Goal: Task Accomplishment & Management: Complete application form

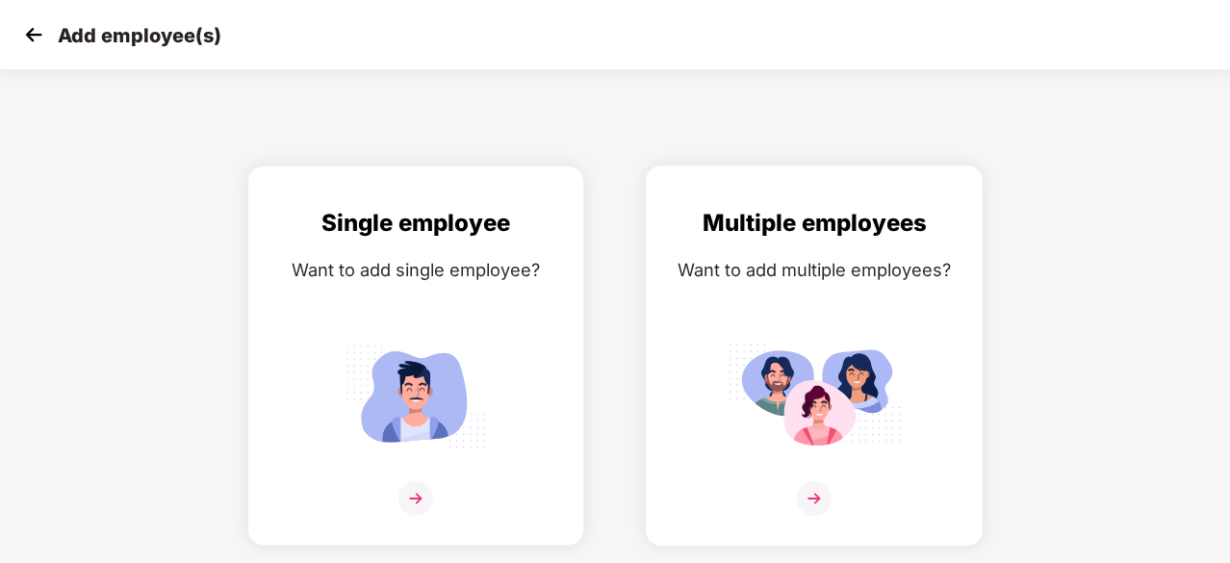
click at [776, 353] on img at bounding box center [814, 396] width 173 height 120
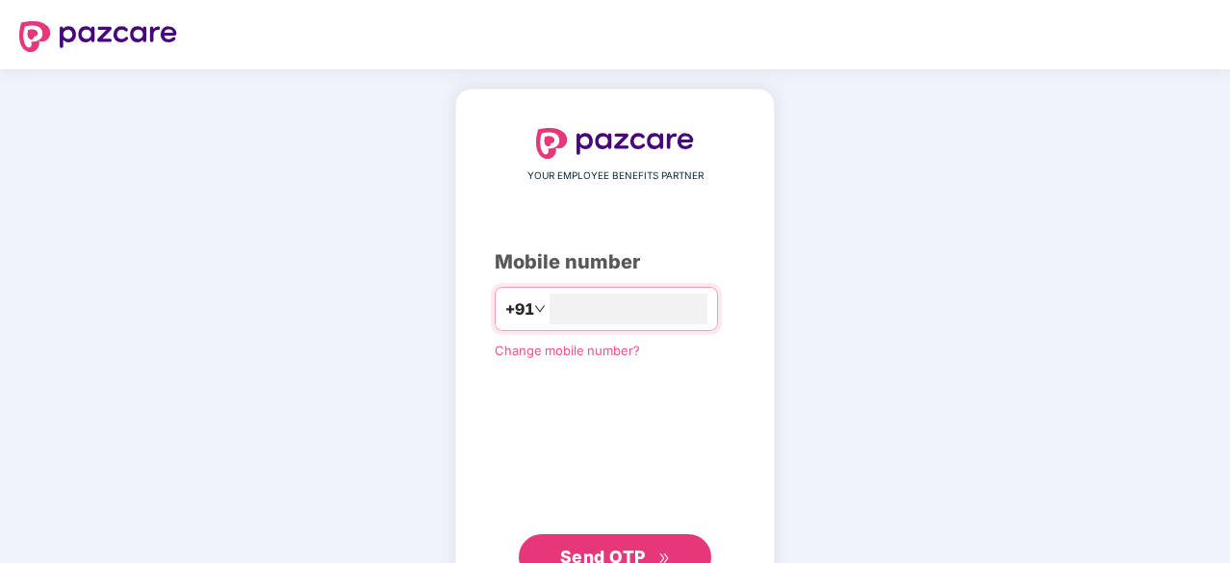
scroll to position [73, 0]
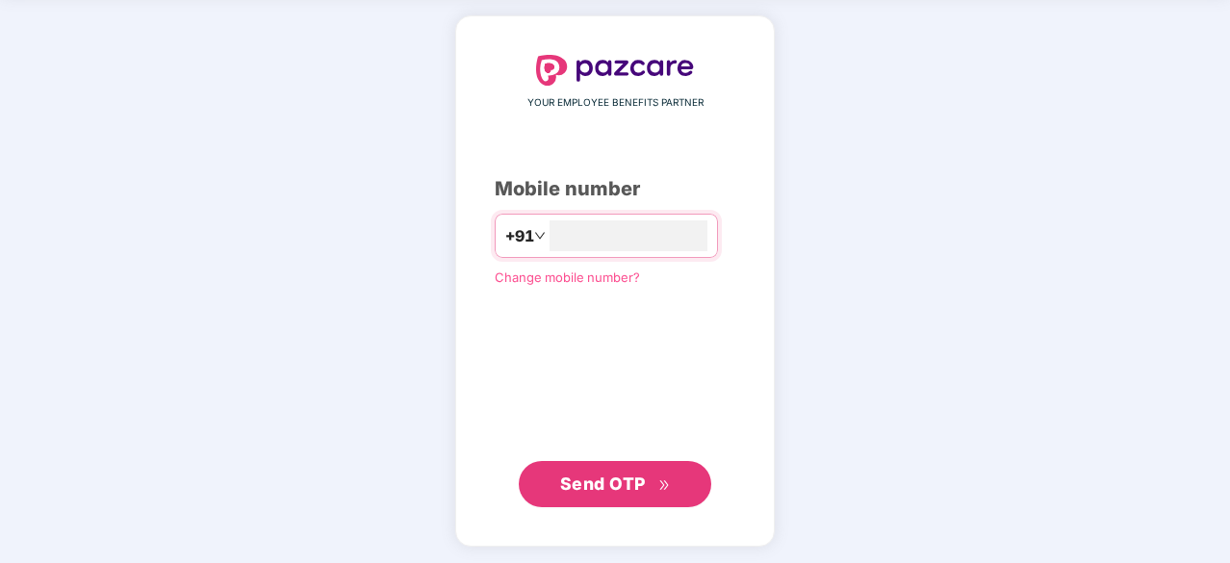
type input "**********"
click at [604, 480] on span "Send OTP" at bounding box center [603, 483] width 86 height 20
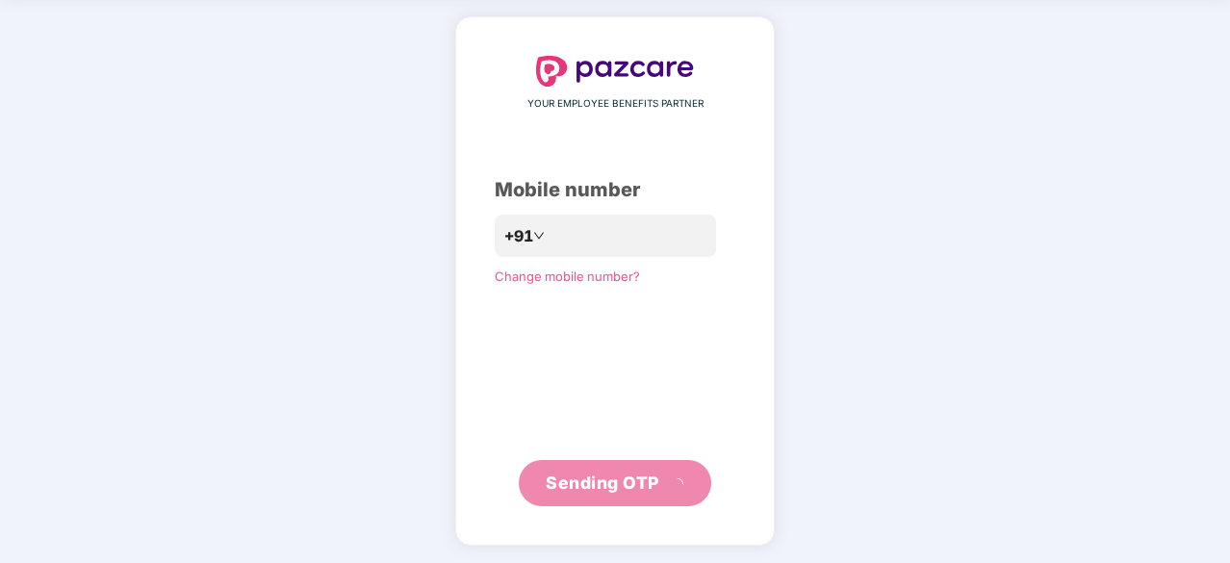
scroll to position [64, 0]
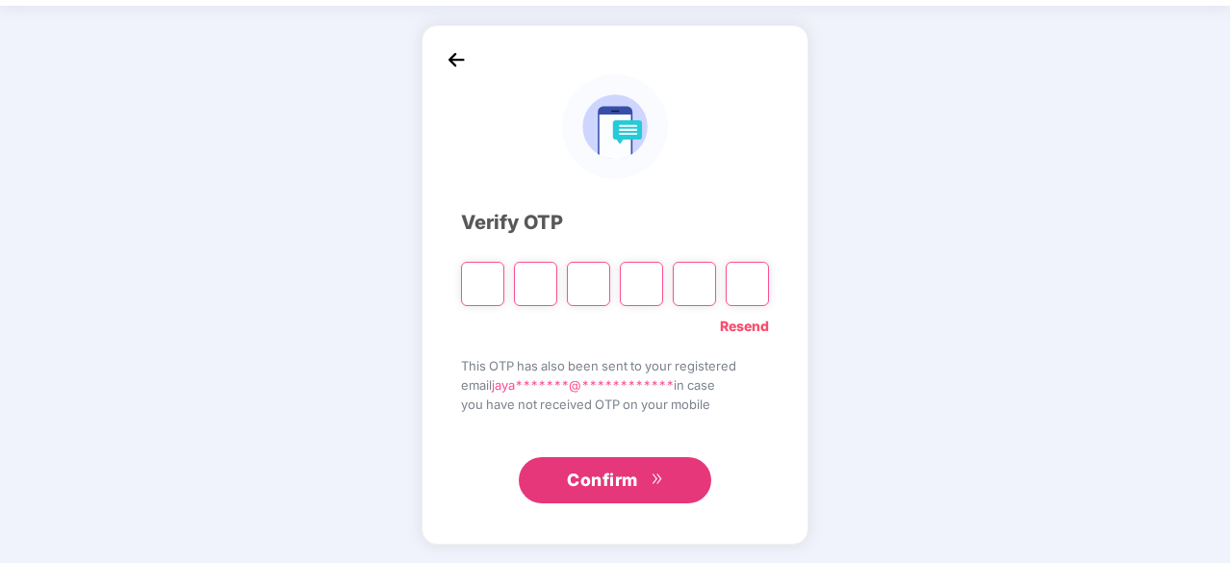
type input "*"
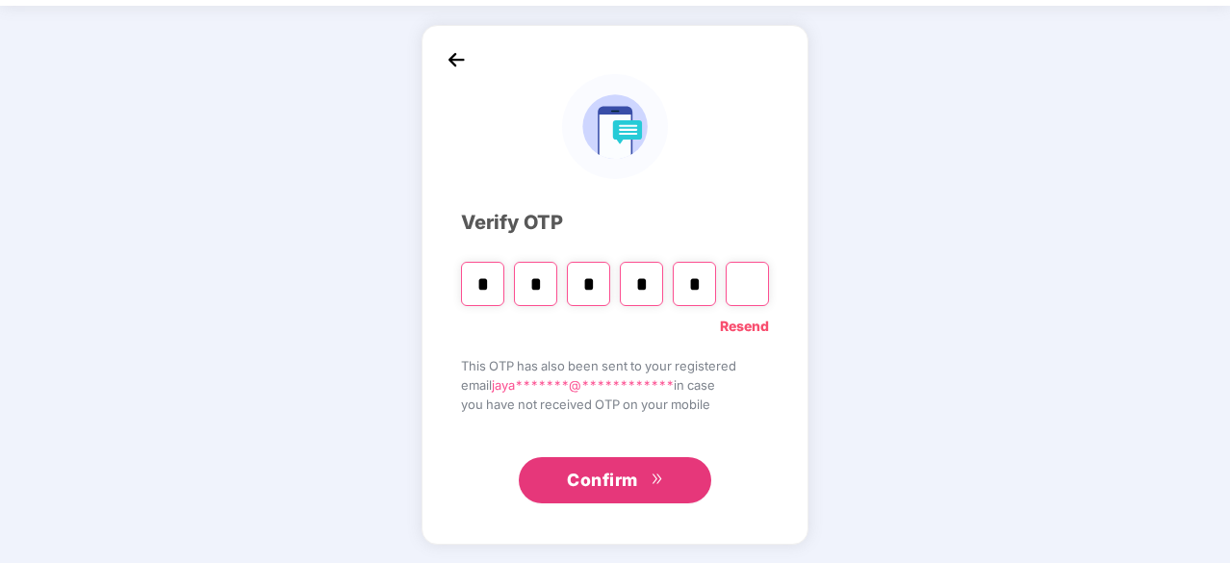
type input "*"
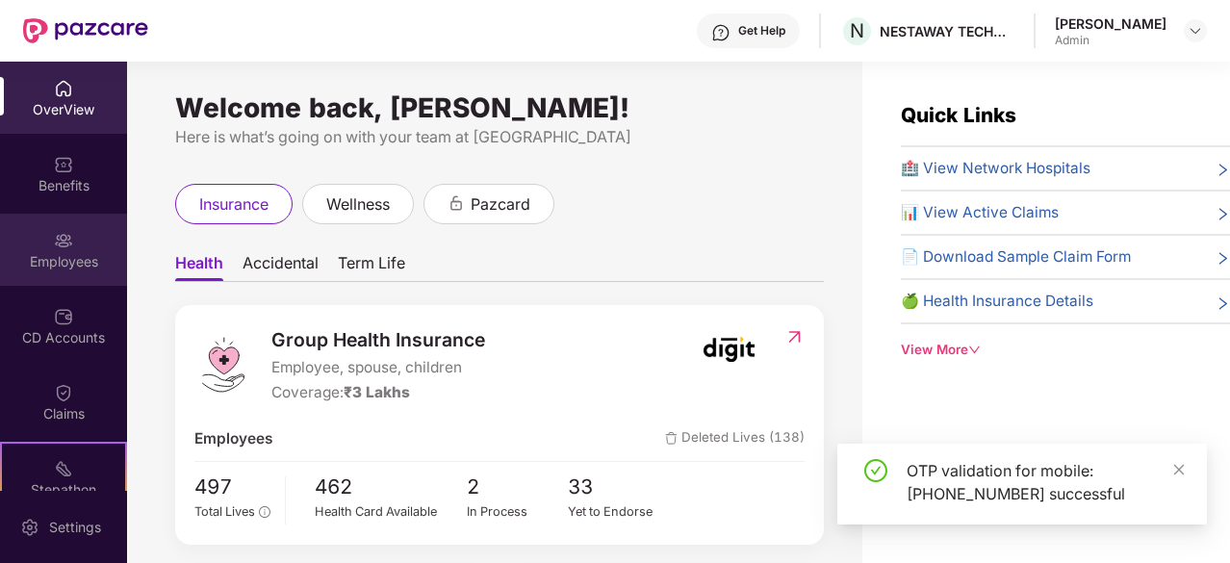
click at [67, 229] on div at bounding box center [63, 238] width 19 height 19
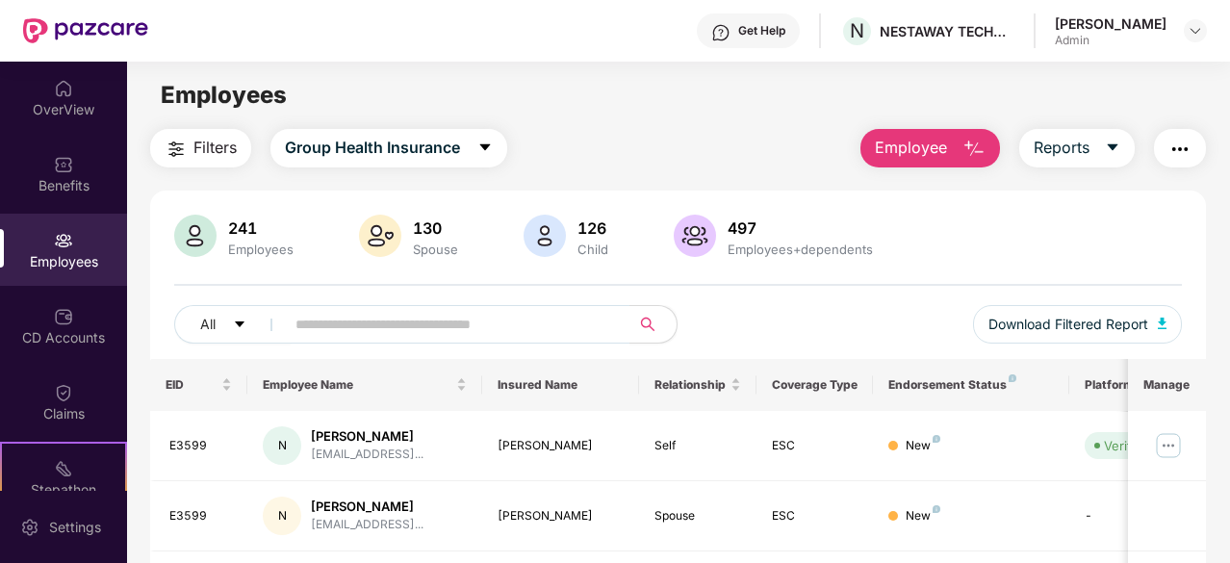
click at [872, 133] on button "Employee" at bounding box center [931, 148] width 140 height 39
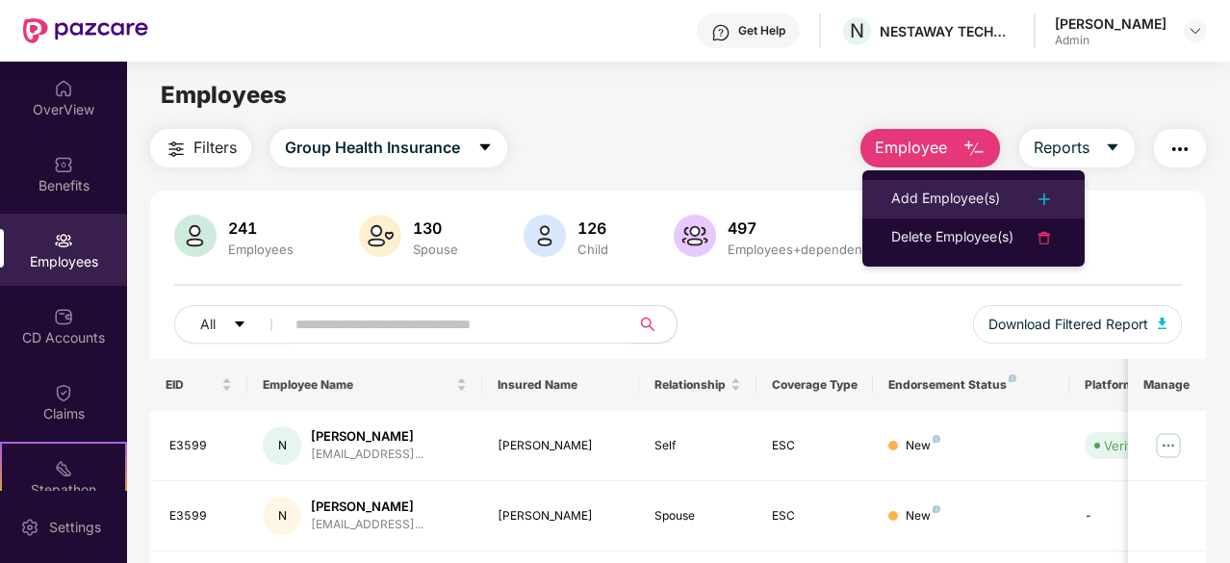
click at [916, 195] on div "Add Employee(s)" at bounding box center [945, 199] width 109 height 23
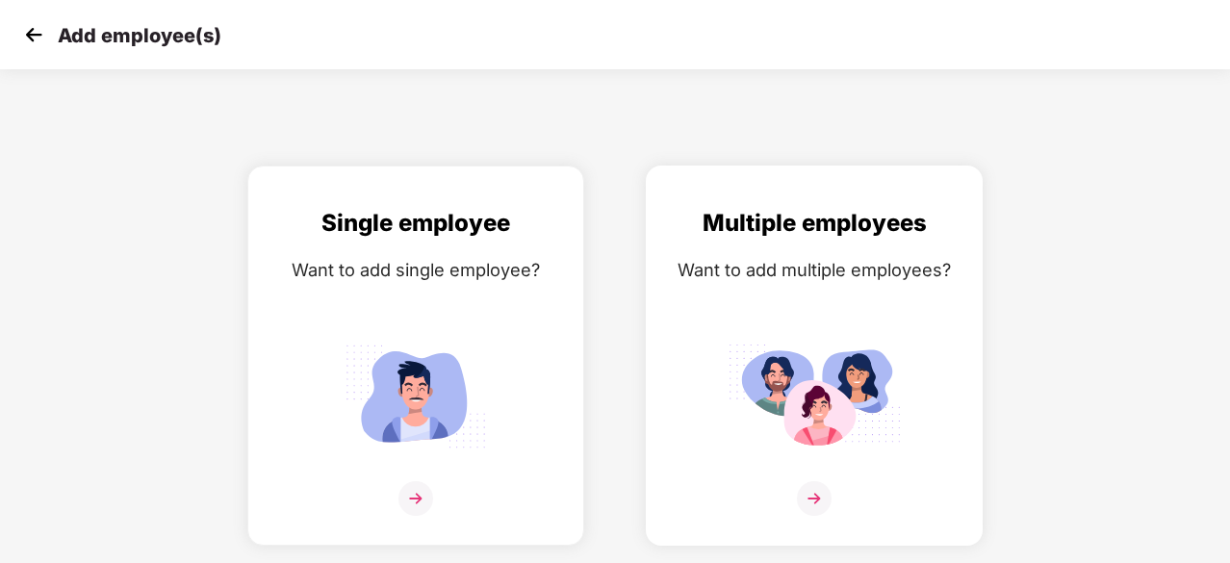
click at [830, 304] on div "Multiple employees Want to add multiple employees?" at bounding box center [814, 372] width 296 height 335
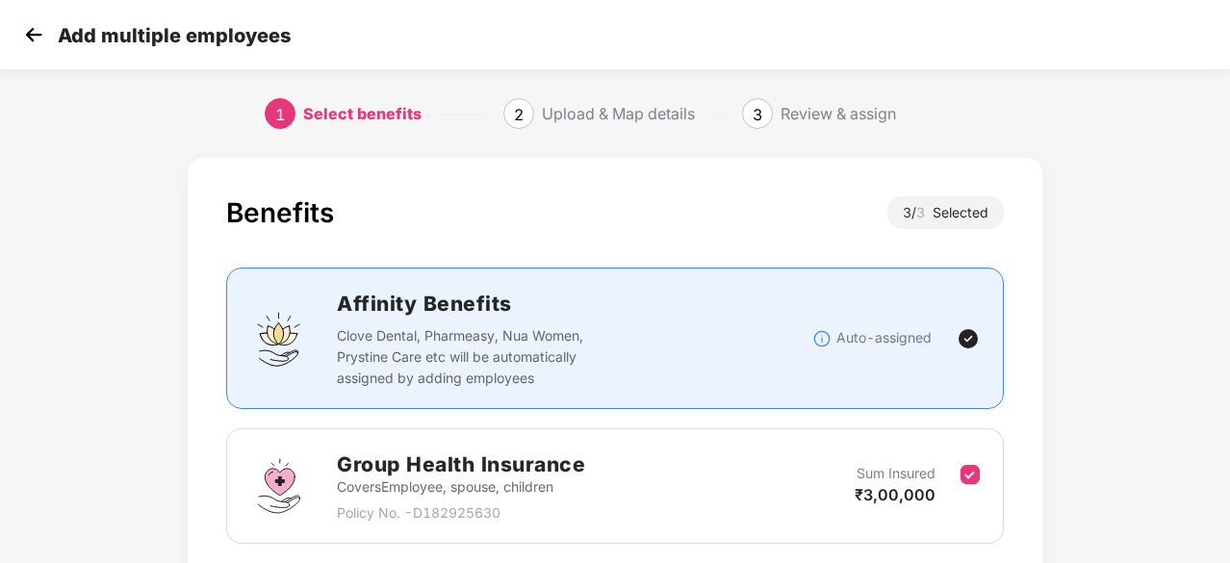
scroll to position [415, 0]
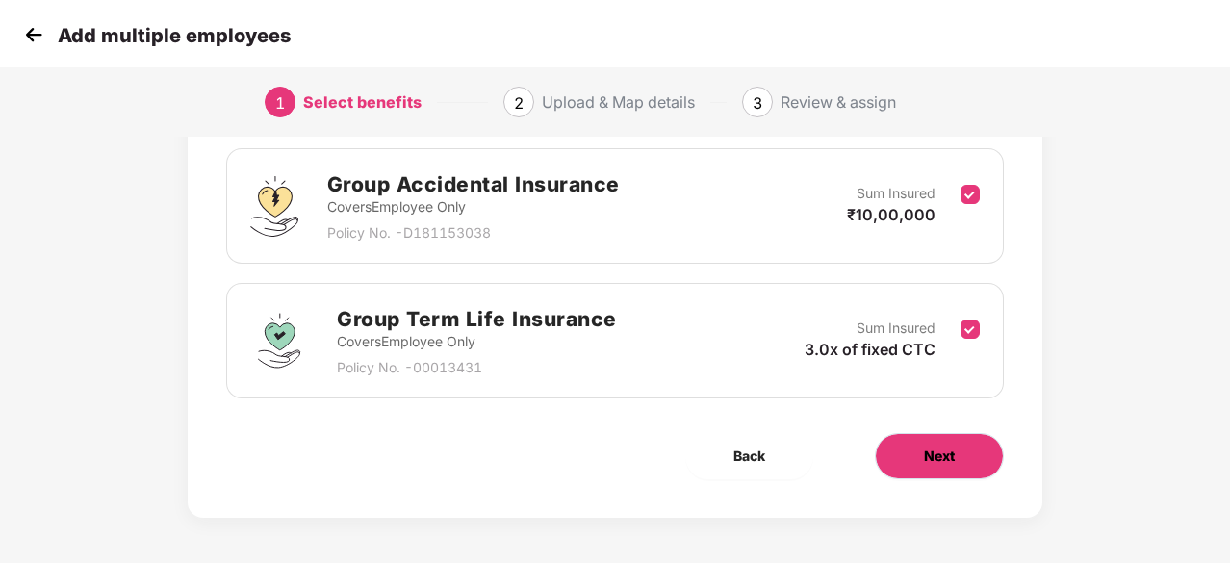
click at [959, 433] on button "Next" at bounding box center [939, 456] width 129 height 46
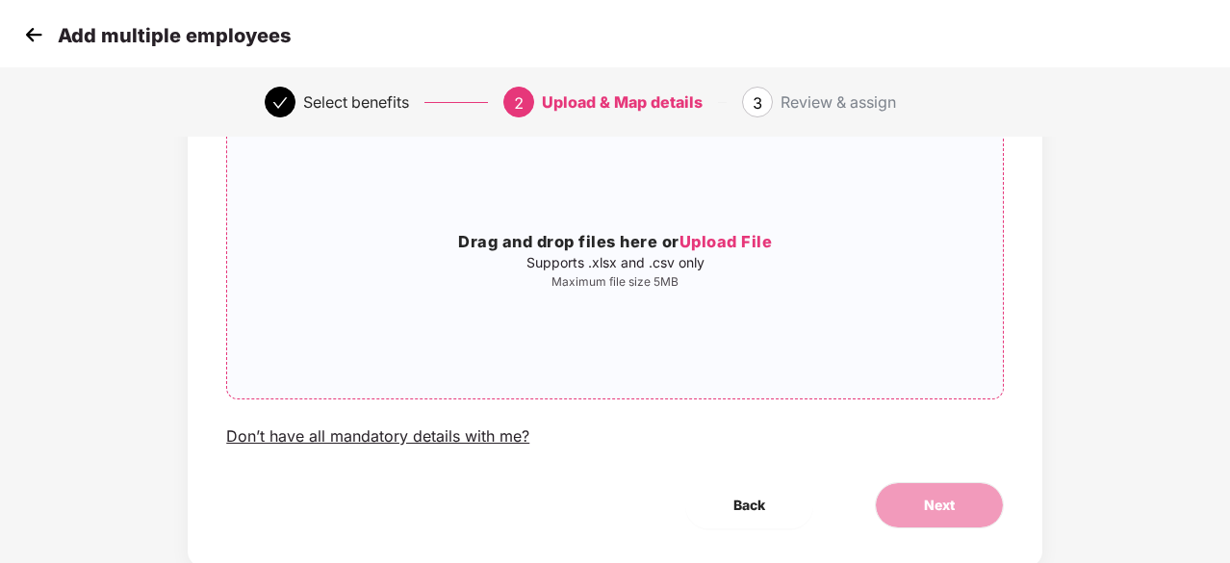
scroll to position [165, 0]
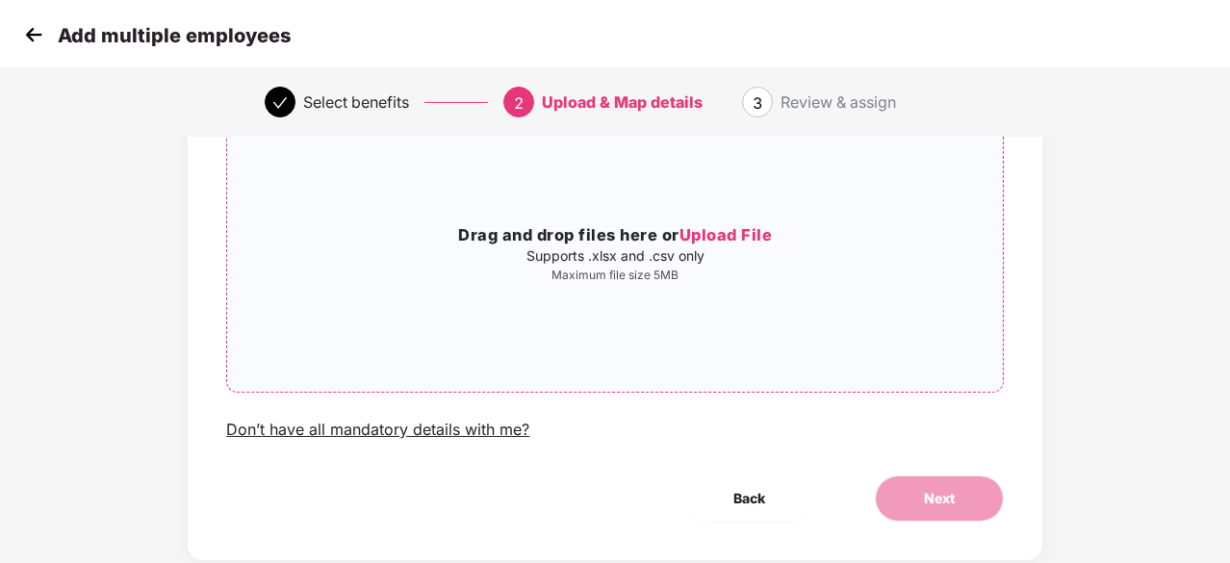
click at [722, 233] on span "Upload File" at bounding box center [726, 234] width 93 height 19
click at [759, 226] on span "Upload File" at bounding box center [726, 234] width 93 height 19
click at [747, 235] on span "Upload File" at bounding box center [726, 234] width 93 height 19
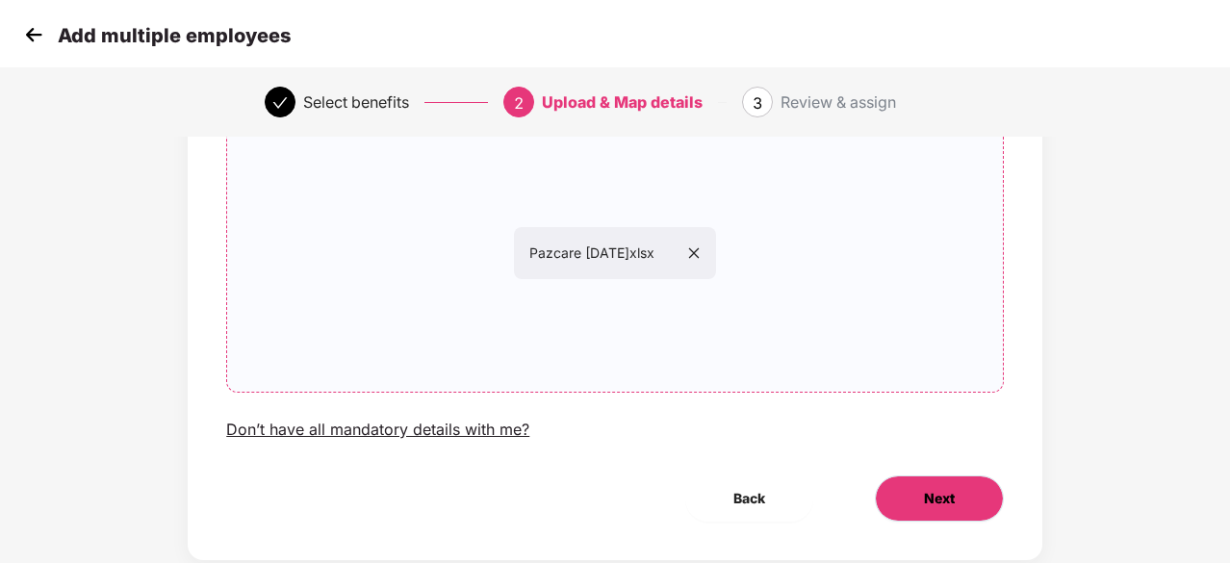
click at [967, 492] on button "Next" at bounding box center [939, 499] width 129 height 46
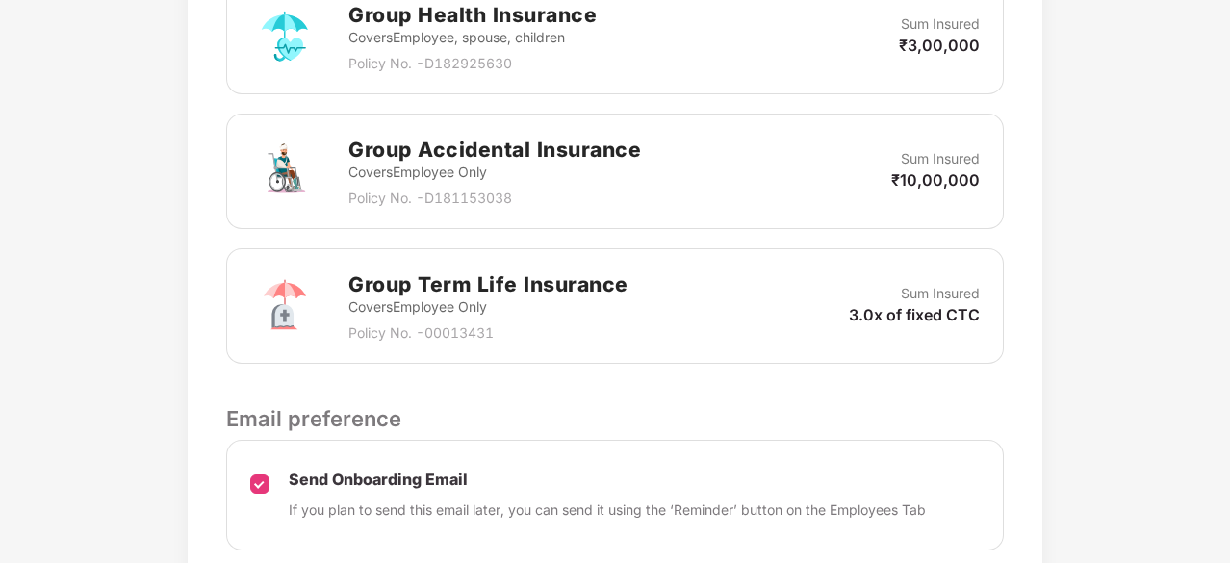
scroll to position [797, 0]
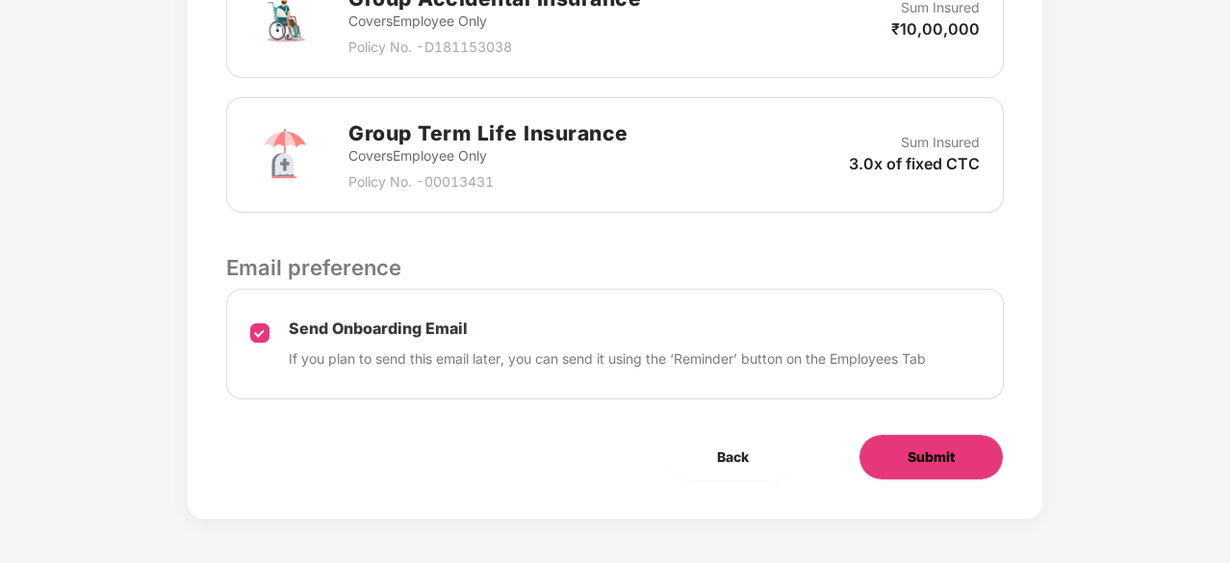
click at [891, 452] on button "Submit" at bounding box center [931, 457] width 145 height 46
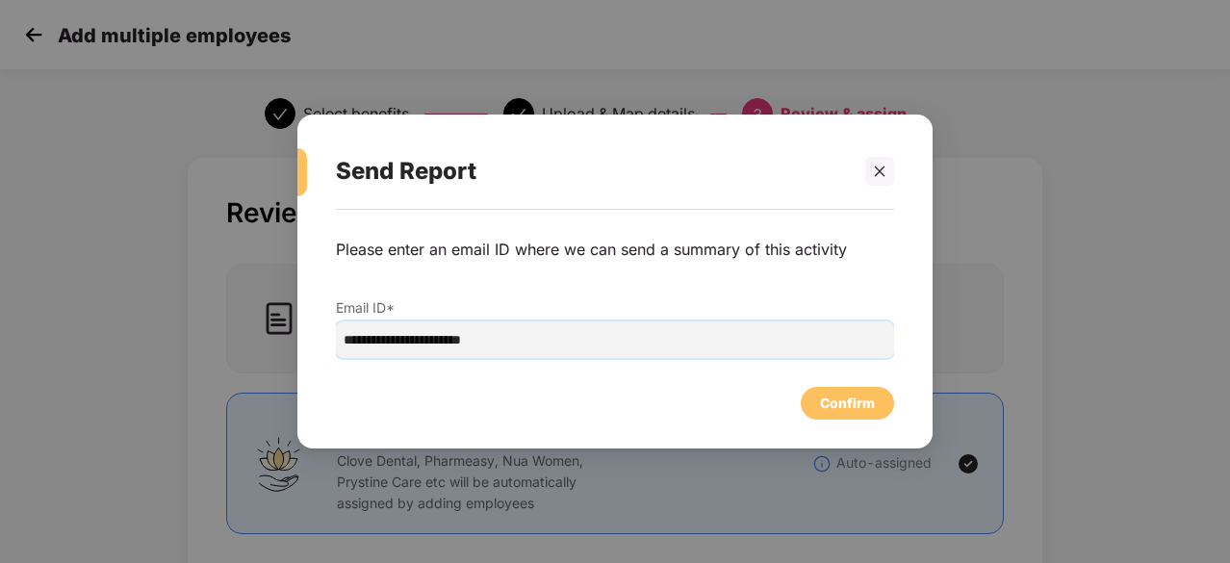
drag, startPoint x: 419, startPoint y: 341, endPoint x: 342, endPoint y: 345, distance: 77.1
click at [342, 345] on input "**********" at bounding box center [615, 339] width 558 height 37
type input "**********"
click at [833, 393] on div "Confirm" at bounding box center [847, 403] width 55 height 21
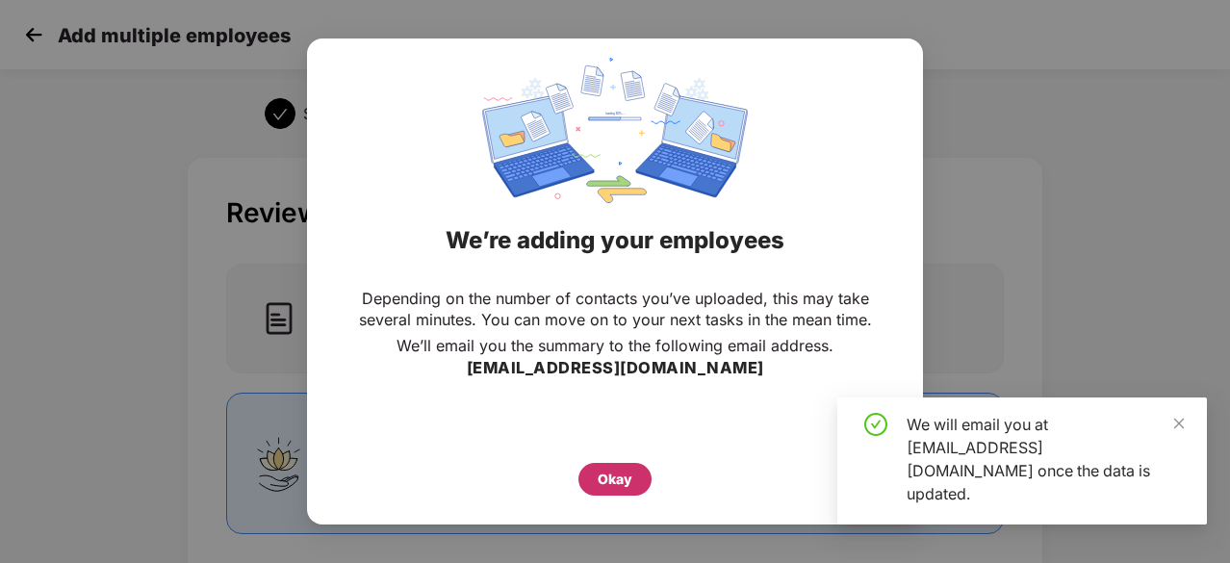
click at [624, 471] on div "Okay" at bounding box center [615, 479] width 35 height 21
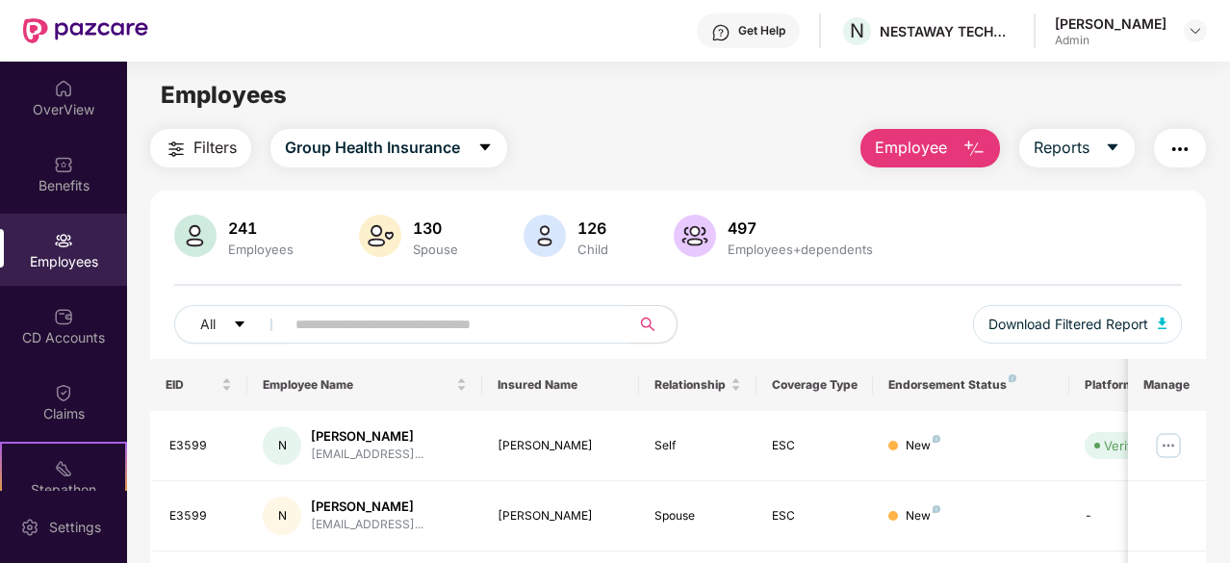
click at [947, 147] on span "Employee" at bounding box center [911, 148] width 72 height 24
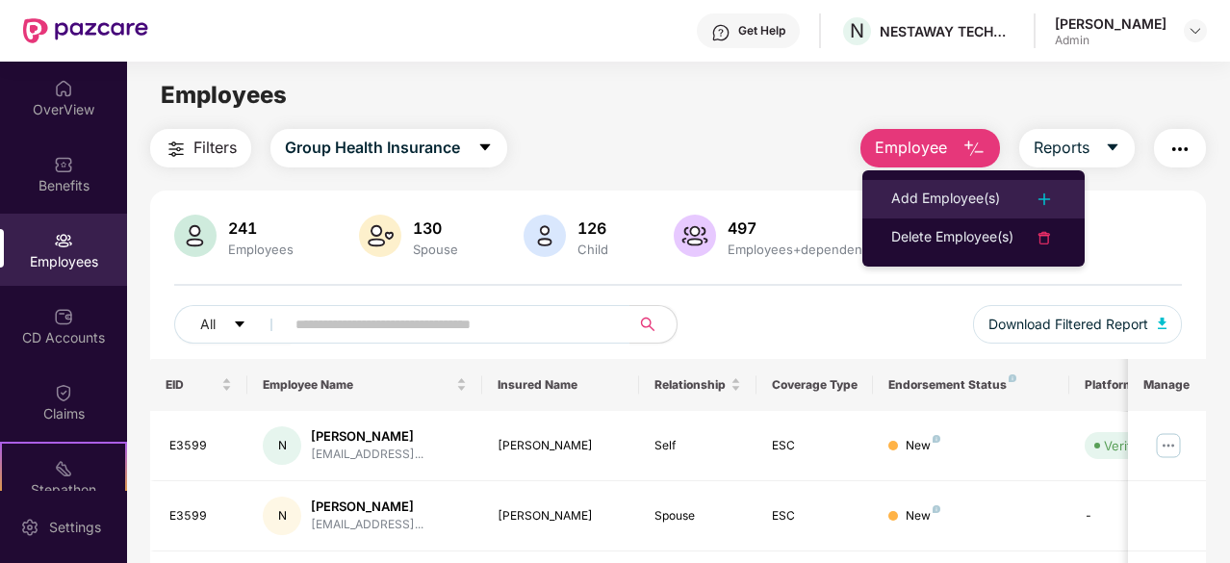
click at [990, 198] on div "Add Employee(s)" at bounding box center [945, 199] width 109 height 23
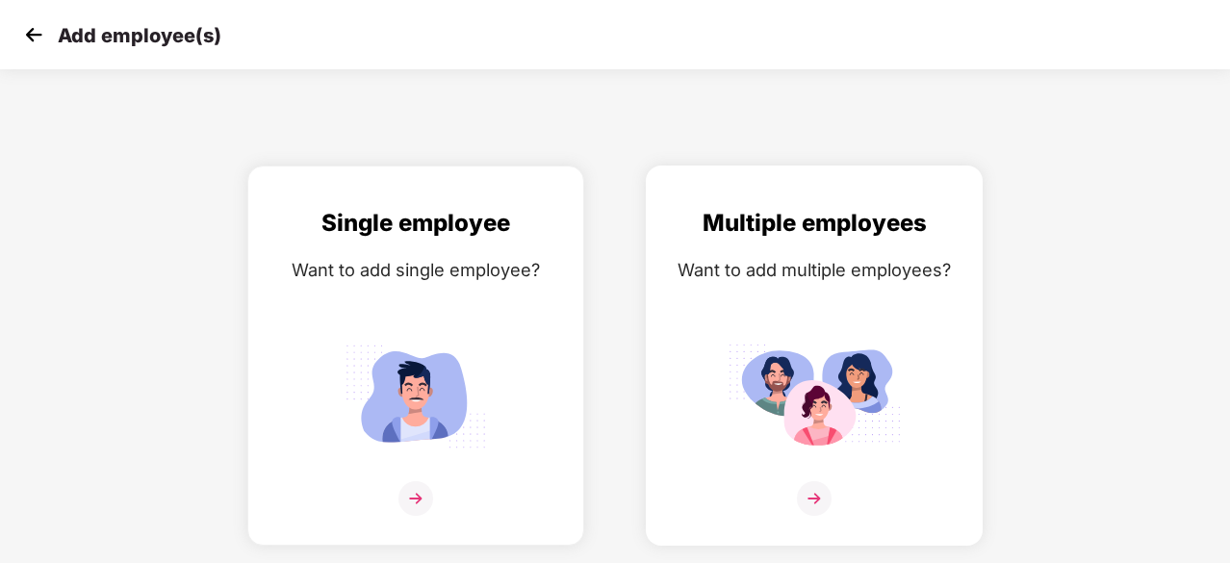
click at [852, 314] on div "Multiple employees Want to add multiple employees?" at bounding box center [814, 372] width 296 height 335
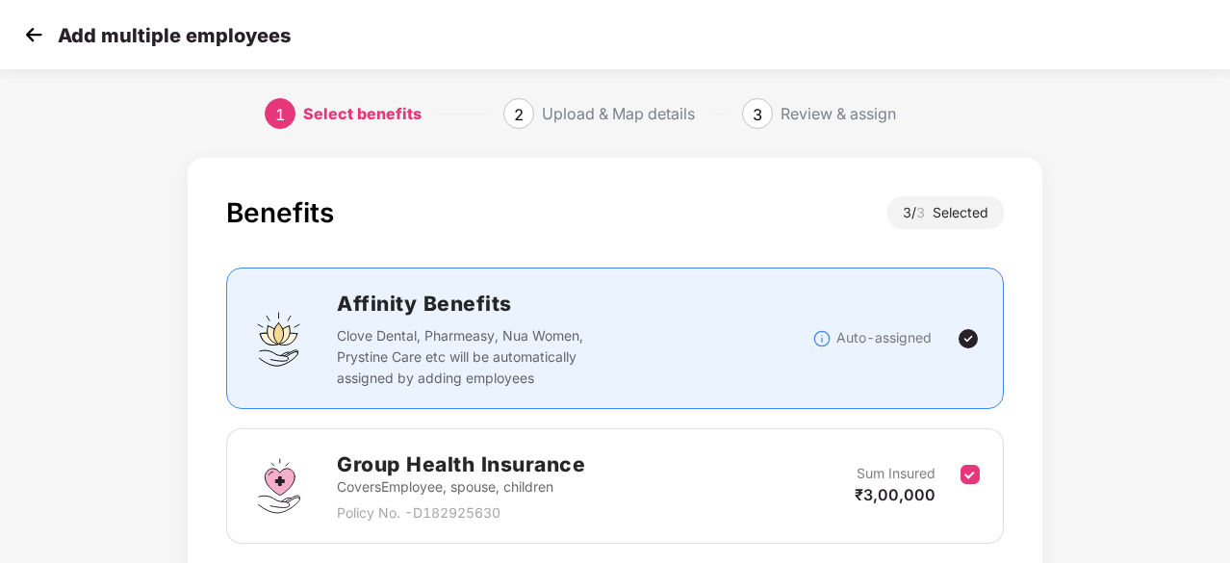
scroll to position [415, 0]
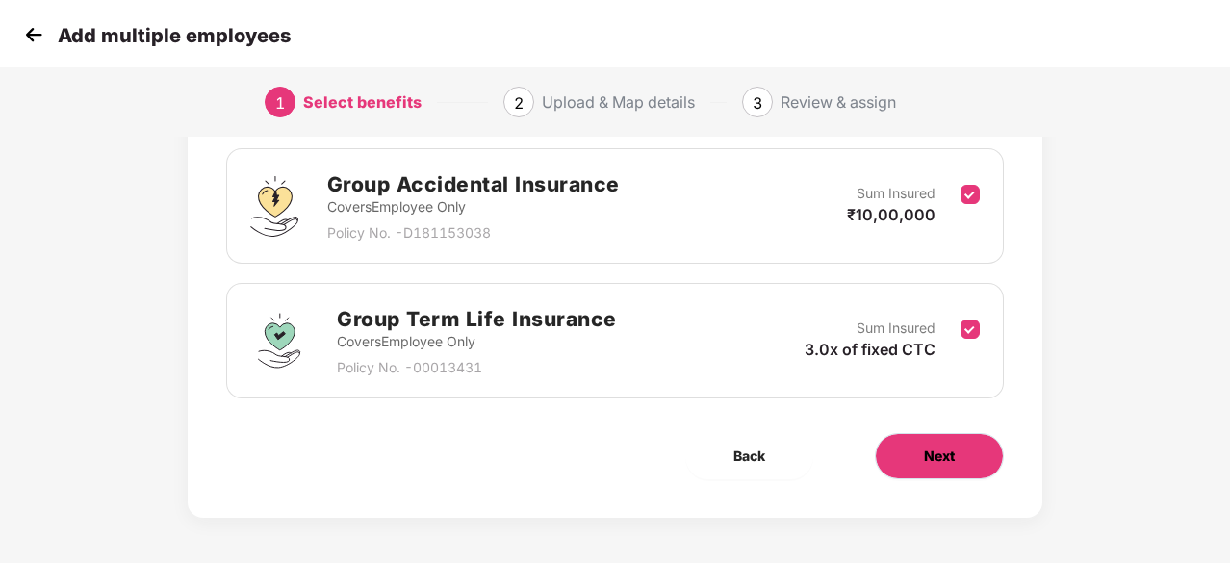
click at [985, 455] on button "Next" at bounding box center [939, 456] width 129 height 46
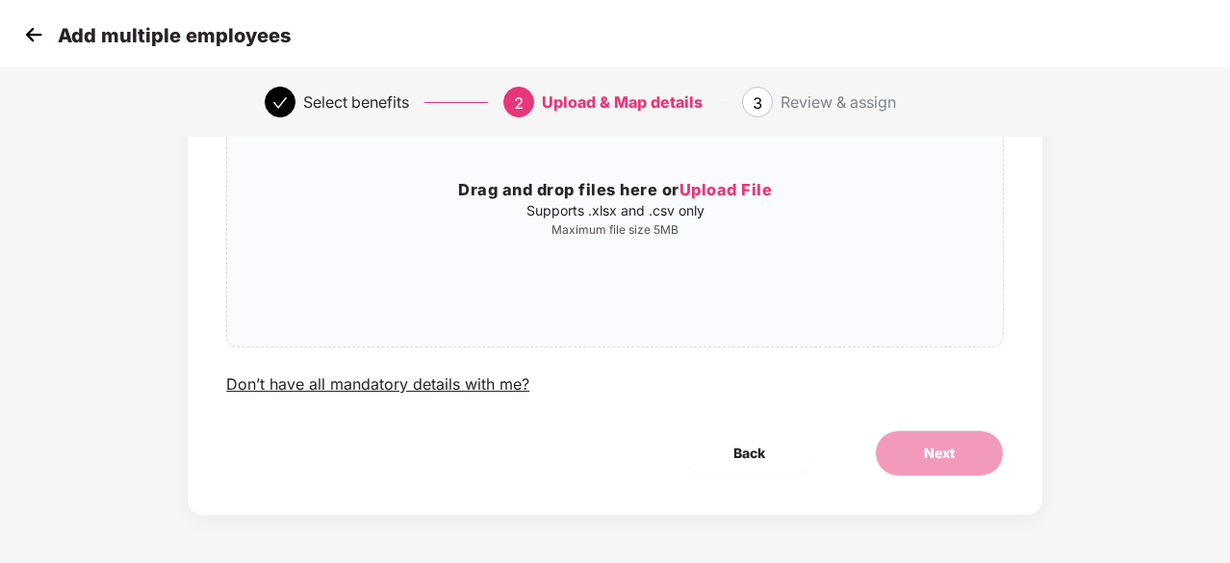
scroll to position [0, 0]
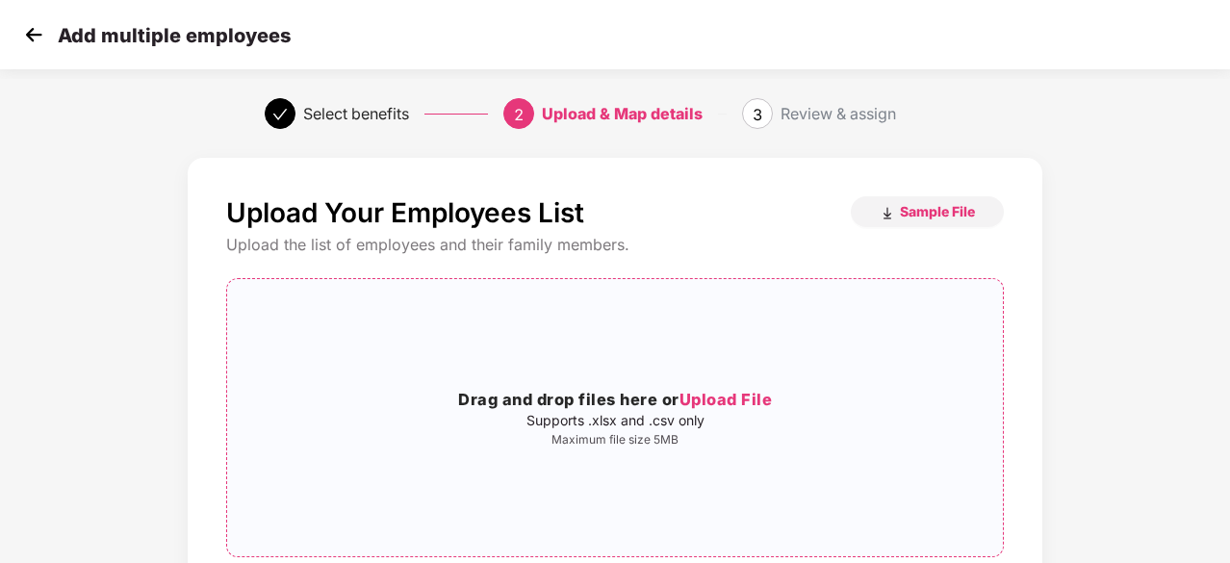
click at [702, 398] on span "Upload File" at bounding box center [726, 399] width 93 height 19
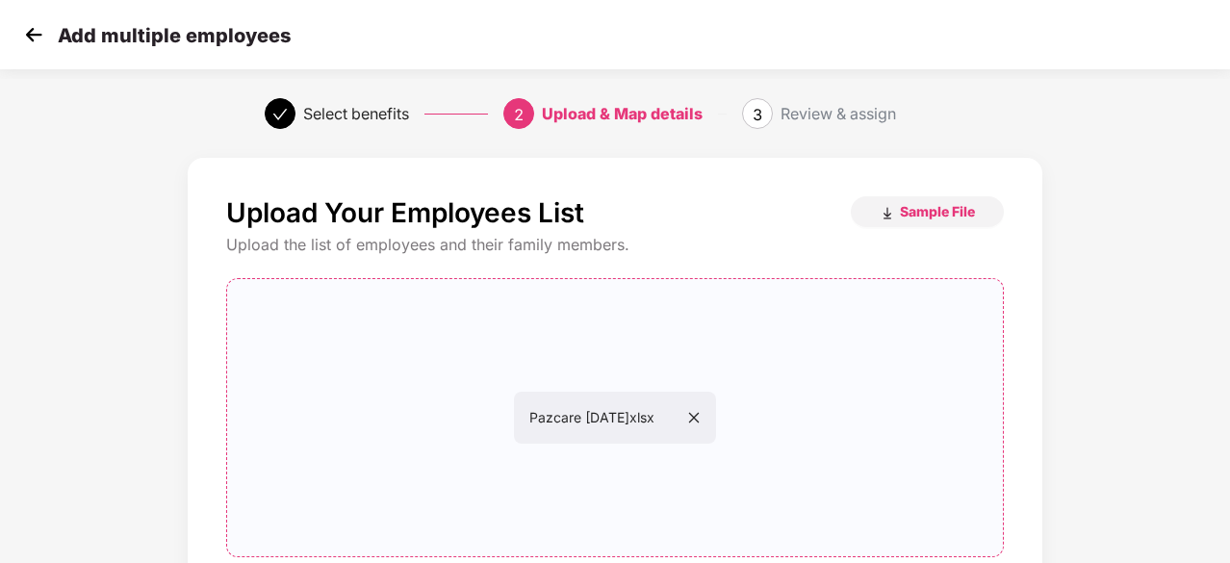
scroll to position [210, 0]
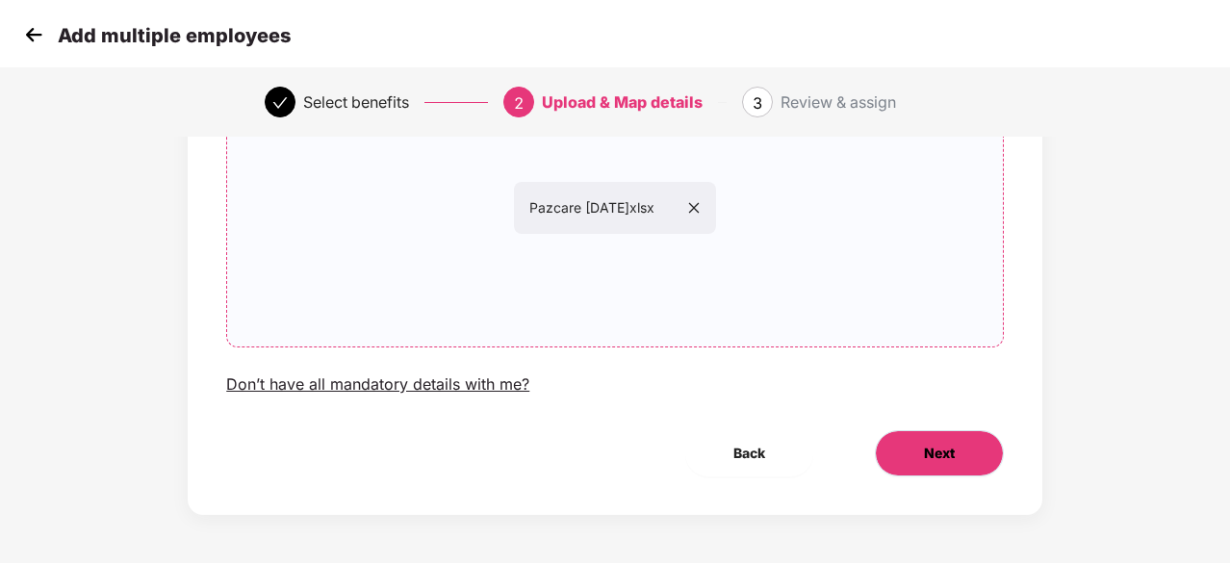
click at [947, 460] on span "Next" at bounding box center [939, 453] width 31 height 21
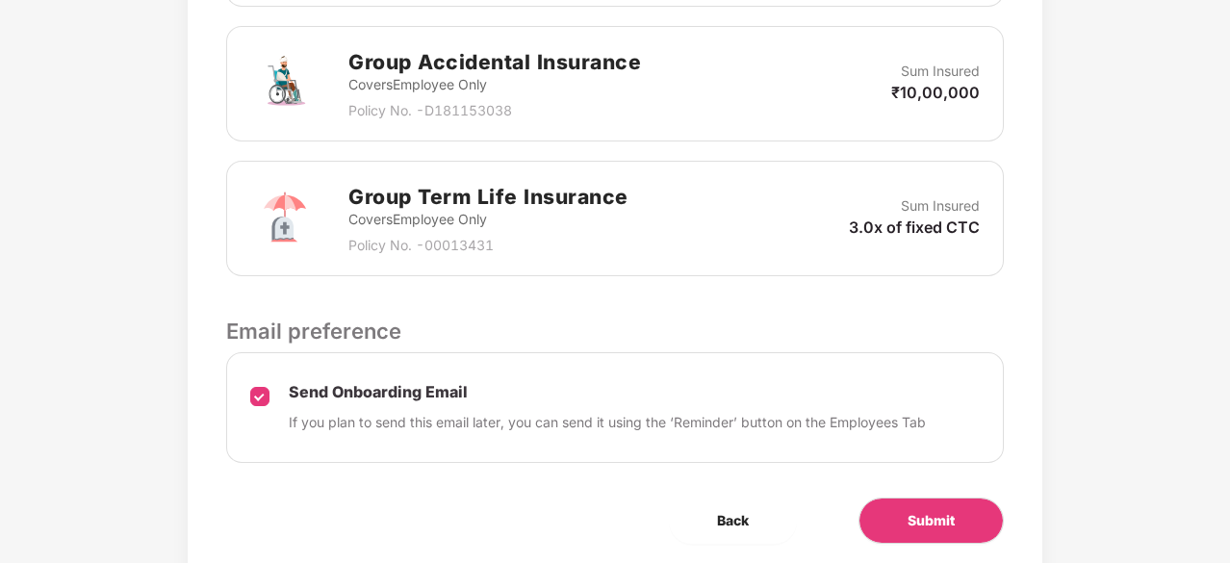
scroll to position [797, 0]
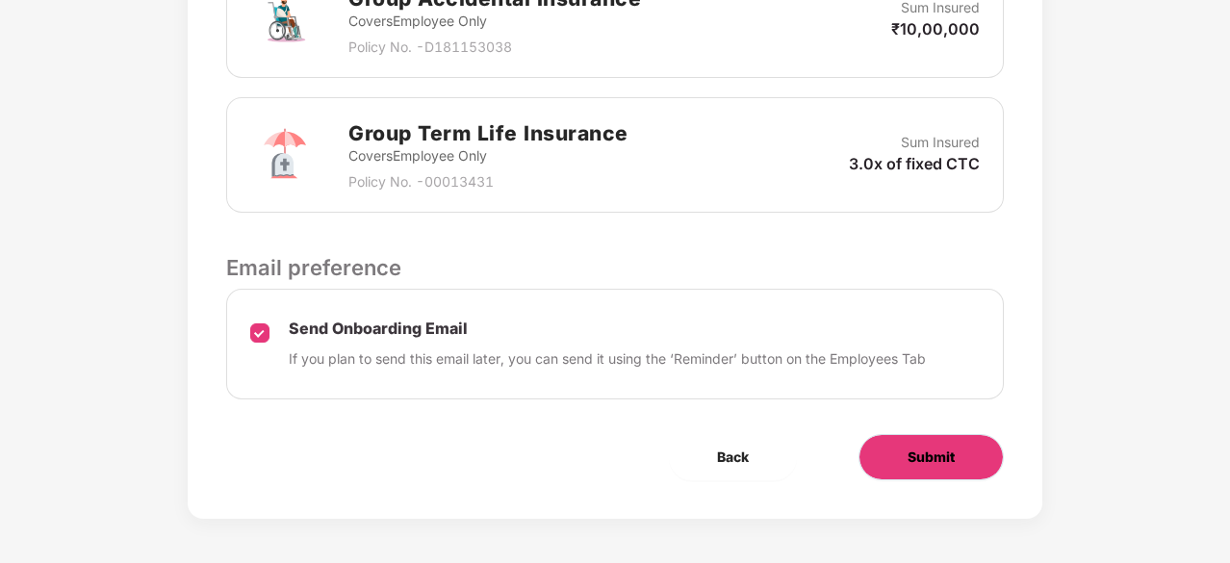
click at [916, 434] on button "Submit" at bounding box center [931, 457] width 145 height 46
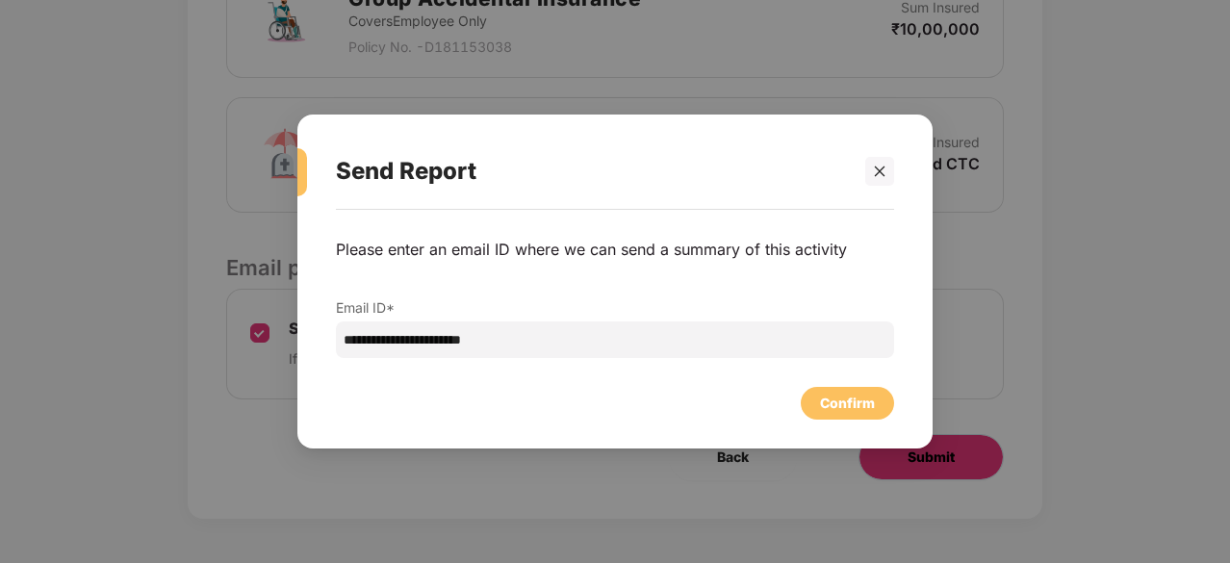
scroll to position [0, 0]
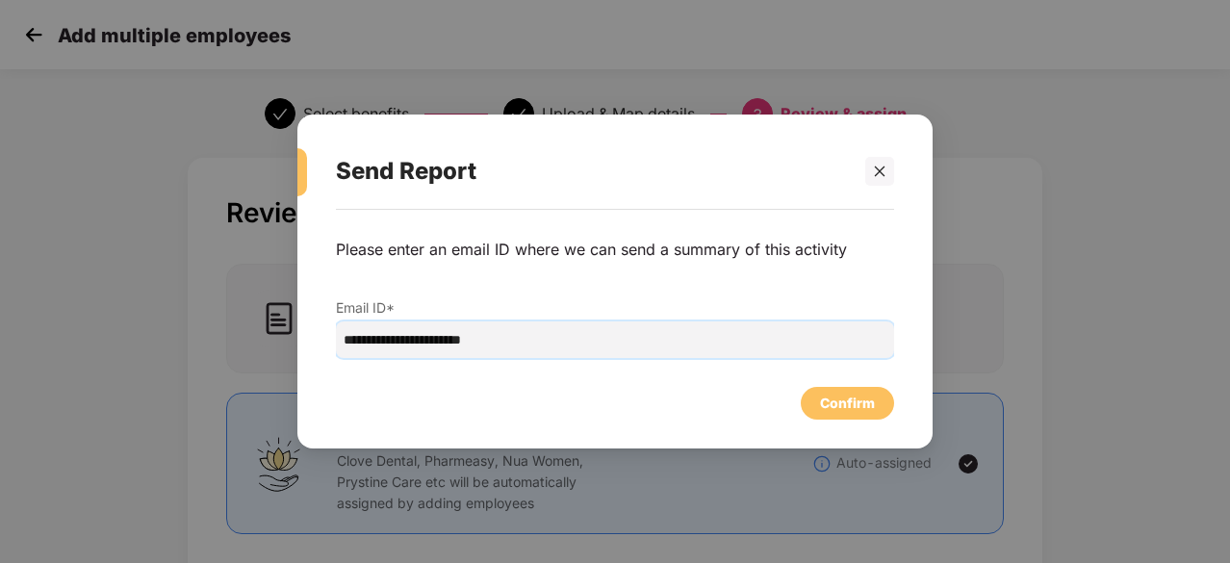
drag, startPoint x: 420, startPoint y: 341, endPoint x: 290, endPoint y: 326, distance: 130.7
click at [290, 326] on div "**********" at bounding box center [615, 281] width 1230 height 563
type input "**********"
click at [874, 394] on div "Confirm" at bounding box center [847, 403] width 55 height 21
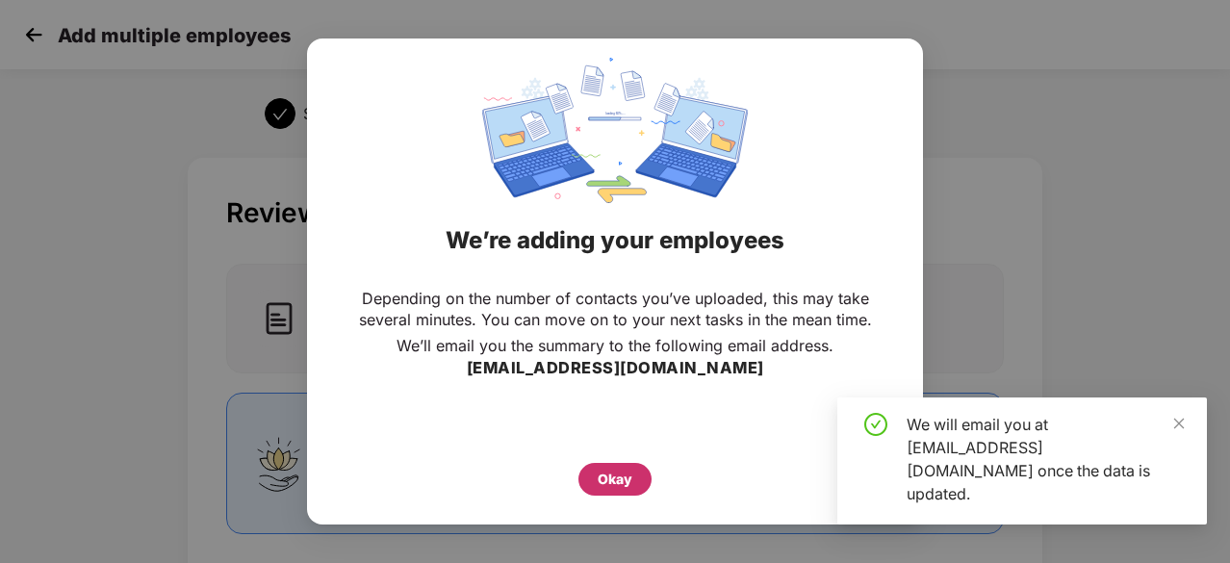
click at [615, 472] on div "Okay" at bounding box center [615, 479] width 35 height 21
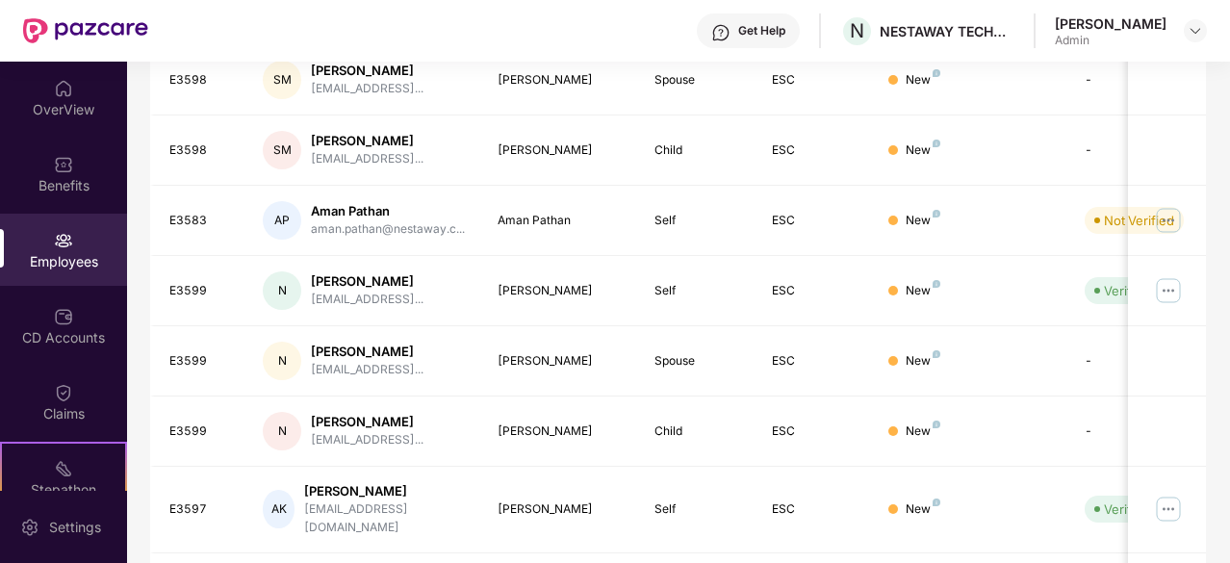
scroll to position [615, 0]
